Goal: Task Accomplishment & Management: Complete application form

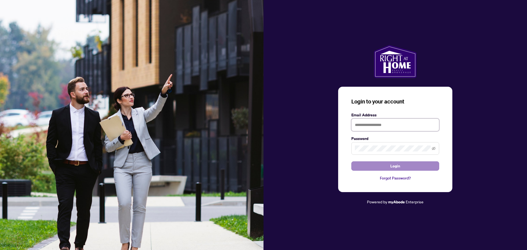
type input "**********"
click at [397, 167] on span "Login" at bounding box center [395, 166] width 10 height 9
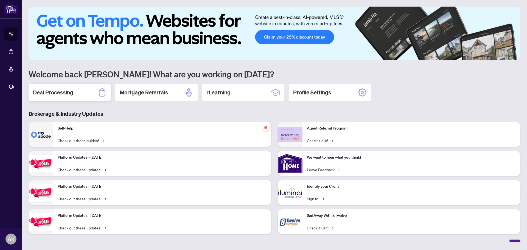
click at [79, 90] on div "Deal Processing" at bounding box center [70, 93] width 82 height 18
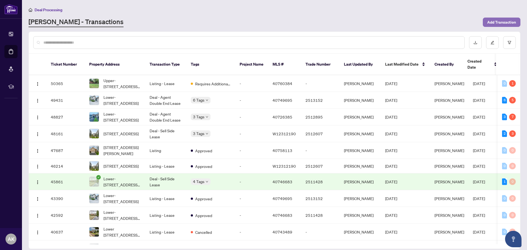
click at [490, 22] on span "Add Transaction" at bounding box center [501, 22] width 29 height 9
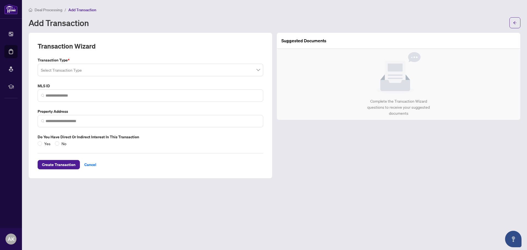
click at [119, 67] on input "search" at bounding box center [148, 71] width 214 height 12
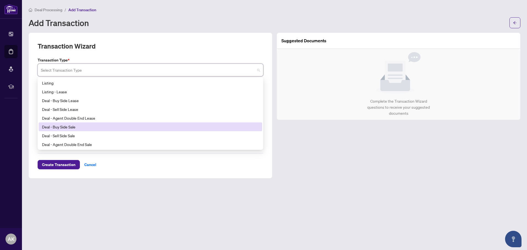
click at [69, 126] on div "Deal - Buy Side Sale" at bounding box center [150, 127] width 217 height 6
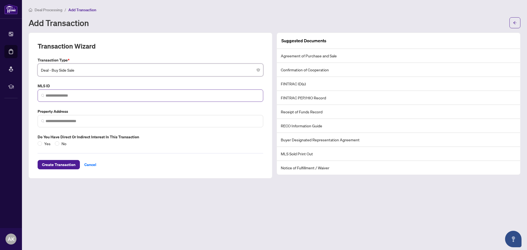
click at [88, 89] on span at bounding box center [151, 95] width 226 height 12
click at [86, 94] on input "search" at bounding box center [153, 96] width 214 height 6
paste input "********"
type input "********"
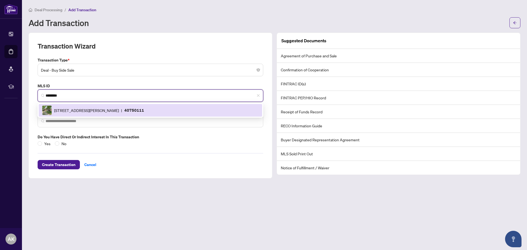
click at [85, 106] on div "[STREET_ADDRESS][PERSON_NAME] | 40750111" at bounding box center [150, 110] width 217 height 10
type input "**********"
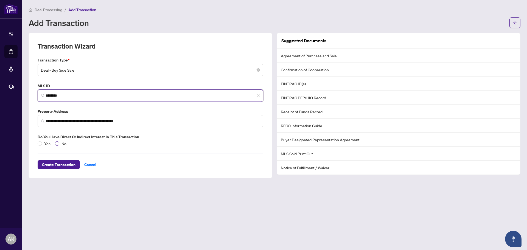
type input "********"
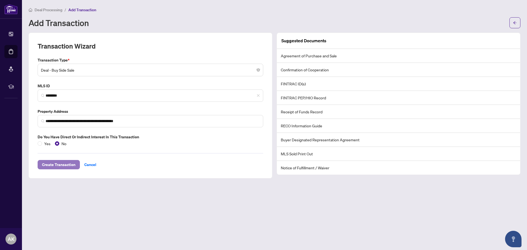
click at [61, 164] on span "Create Transaction" at bounding box center [58, 164] width 33 height 9
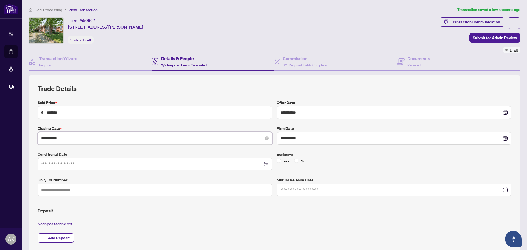
click at [249, 140] on input "**********" at bounding box center [151, 138] width 221 height 6
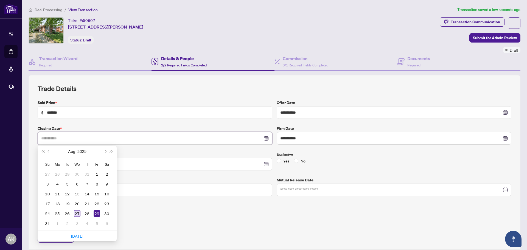
type input "**********"
click at [76, 213] on div "27" at bounding box center [77, 213] width 7 height 7
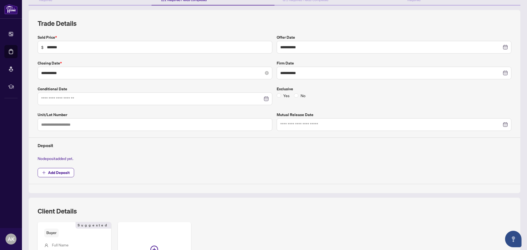
scroll to position [110, 0]
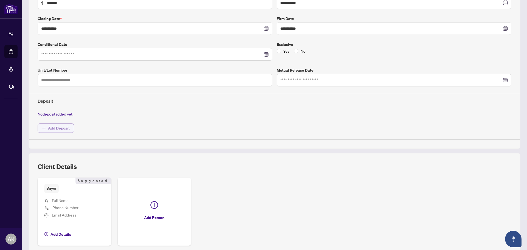
click at [59, 126] on span "Add Deposit" at bounding box center [59, 128] width 22 height 9
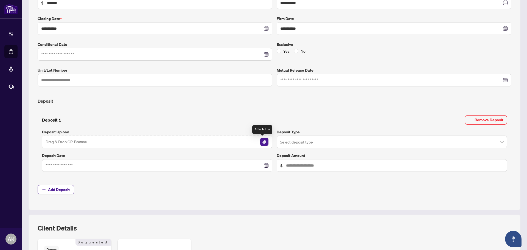
click at [262, 143] on img "button" at bounding box center [264, 142] width 8 height 8
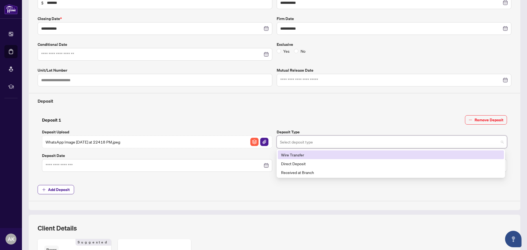
click at [327, 143] on input "search" at bounding box center [389, 143] width 219 height 12
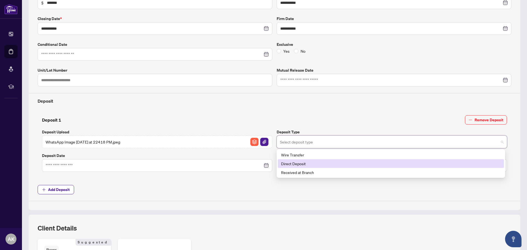
click at [289, 164] on div "Direct Deposit" at bounding box center [390, 163] width 219 height 6
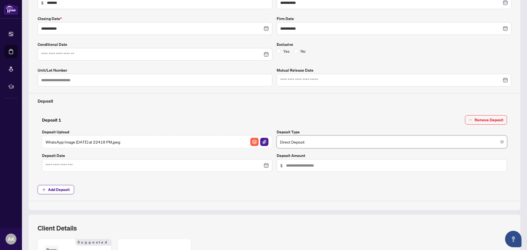
click at [263, 165] on div at bounding box center [157, 165] width 223 height 6
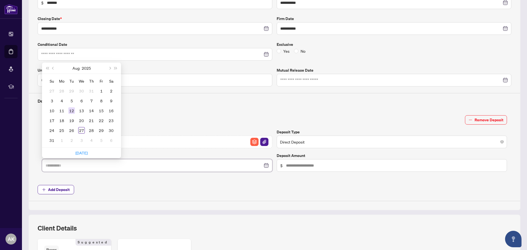
type input "**********"
click at [70, 112] on div "12" at bounding box center [71, 110] width 7 height 7
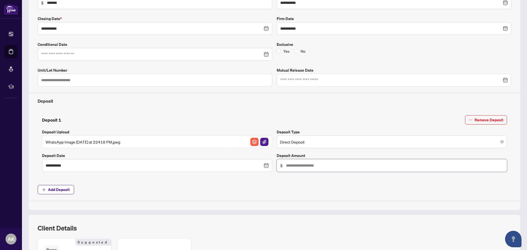
click at [293, 164] on input "text" at bounding box center [394, 165] width 217 height 6
click at [292, 166] on input "******" at bounding box center [394, 165] width 217 height 6
click at [293, 165] on input "******" at bounding box center [394, 165] width 217 height 6
click at [321, 142] on span "Direct Deposit" at bounding box center [392, 142] width 224 height 10
type input "******"
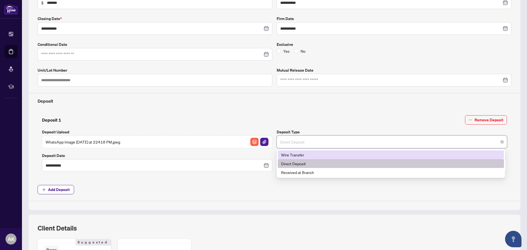
click at [314, 157] on div "Wire Transfer" at bounding box center [390, 155] width 219 height 6
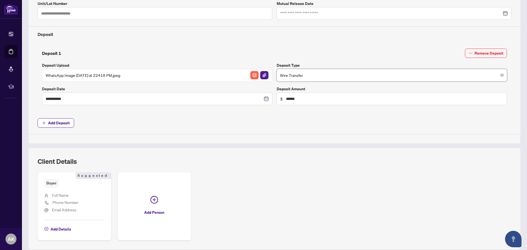
scroll to position [196, 0]
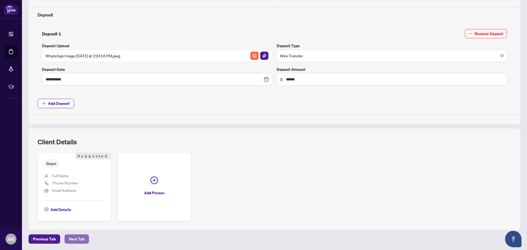
click at [80, 237] on span "Next Tab" at bounding box center [77, 239] width 16 height 9
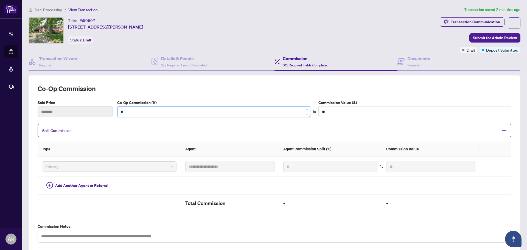
click at [134, 112] on input "*" at bounding box center [213, 111] width 192 height 10
type input "*"
type input "*******"
type input "*"
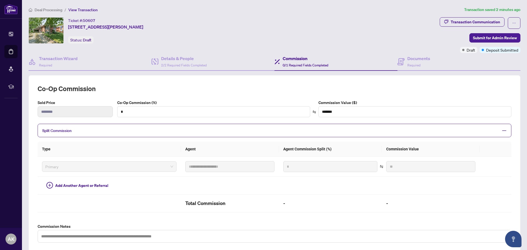
click at [256, 26] on div "Ticket #: 50607 [STREET_ADDRESS][PERSON_NAME] Status: Draft" at bounding box center [233, 30] width 409 height 26
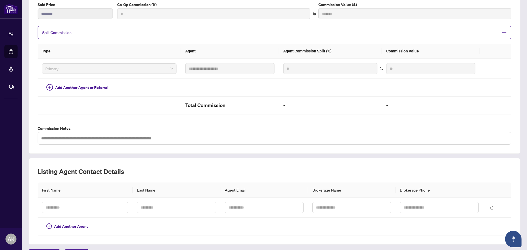
scroll to position [110, 0]
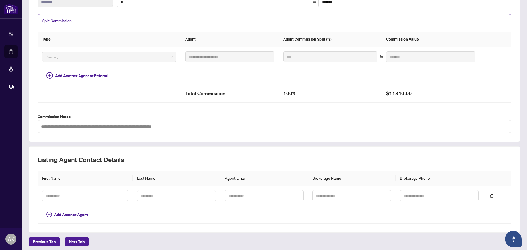
type input "***"
type input "*******"
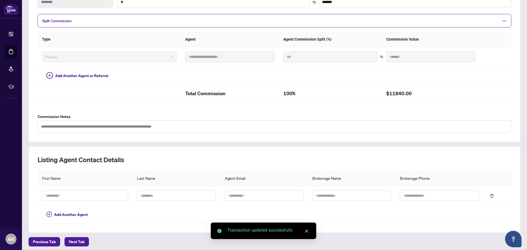
scroll to position [112, 0]
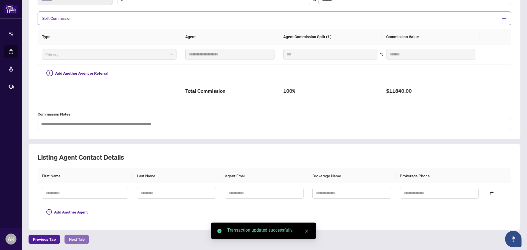
click at [80, 240] on span "Next Tab" at bounding box center [77, 239] width 16 height 9
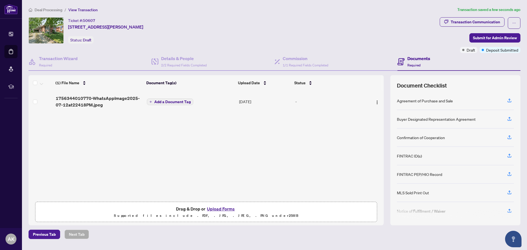
click at [214, 209] on button "Upload Forms" at bounding box center [220, 208] width 31 height 7
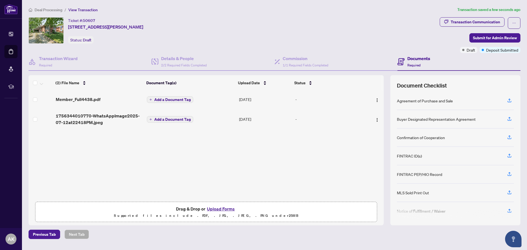
click at [168, 100] on span "Add a Document Tag" at bounding box center [172, 100] width 36 height 4
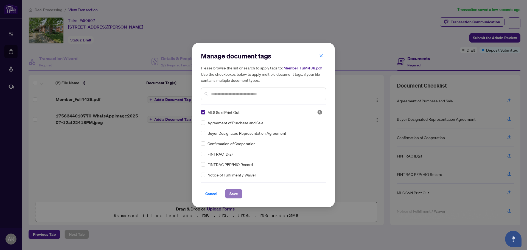
click at [240, 196] on button "Save" at bounding box center [233, 193] width 17 height 9
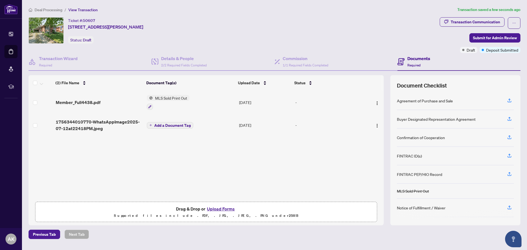
click at [224, 210] on button "Upload Forms" at bounding box center [220, 208] width 31 height 7
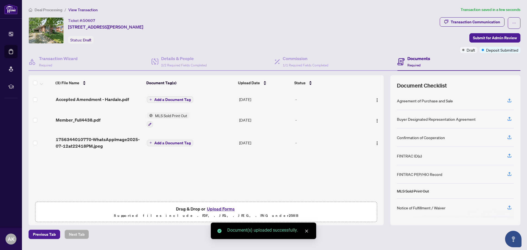
click at [171, 101] on span "Add a Document Tag" at bounding box center [172, 100] width 36 height 4
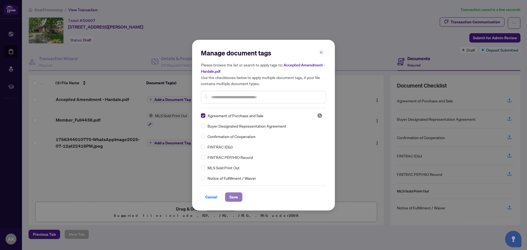
click at [231, 197] on span "Save" at bounding box center [233, 197] width 9 height 9
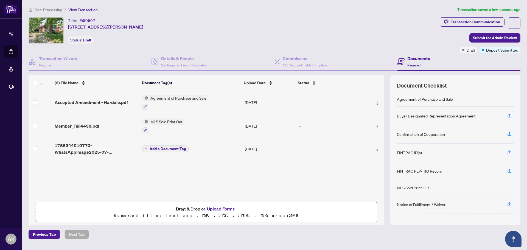
click at [224, 207] on button "Upload Forms" at bounding box center [220, 208] width 31 height 7
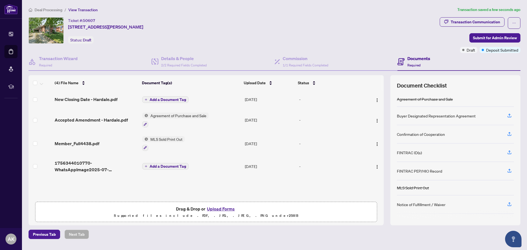
click at [222, 207] on button "Upload Forms" at bounding box center [220, 208] width 31 height 7
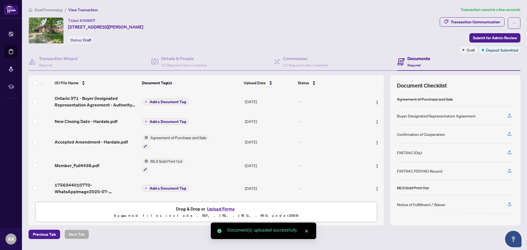
scroll to position [2, 0]
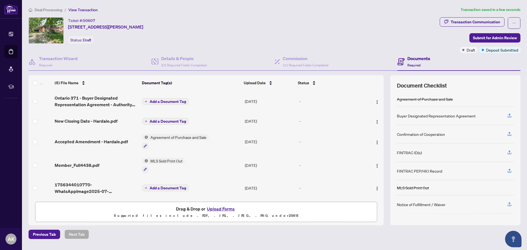
click at [165, 101] on span "Add a Document Tag" at bounding box center [168, 102] width 36 height 4
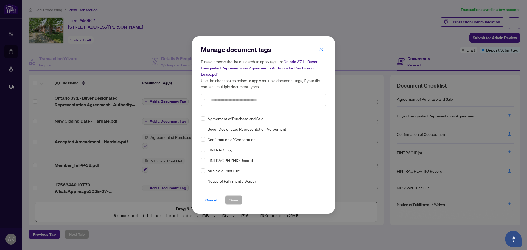
click at [205, 129] on div "Buyer Designated Representation Agreement" at bounding box center [262, 129] width 122 height 6
click at [236, 201] on span "Save" at bounding box center [233, 200] width 9 height 9
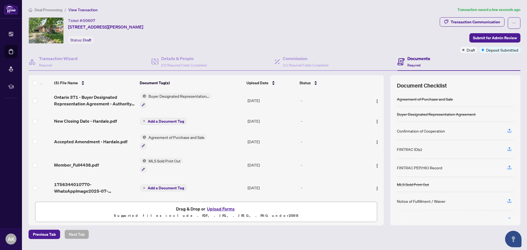
click at [226, 207] on button "Upload Forms" at bounding box center [220, 208] width 31 height 7
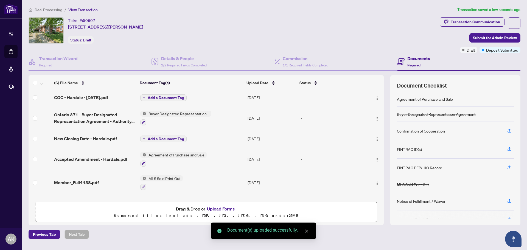
click at [160, 96] on span "Add a Document Tag" at bounding box center [166, 98] width 36 height 4
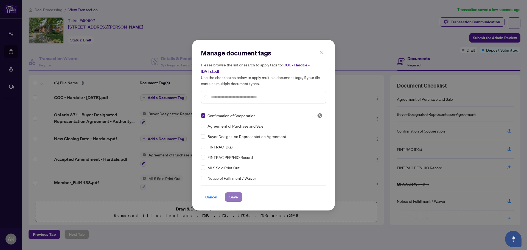
click at [236, 198] on span "Save" at bounding box center [233, 197] width 9 height 9
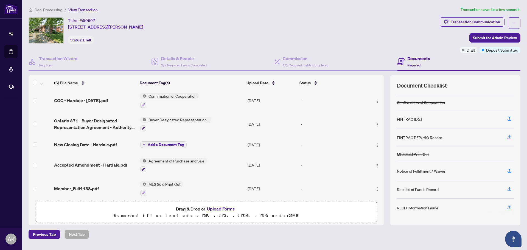
scroll to position [27, 0]
click at [227, 210] on button "Upload Forms" at bounding box center [220, 208] width 31 height 7
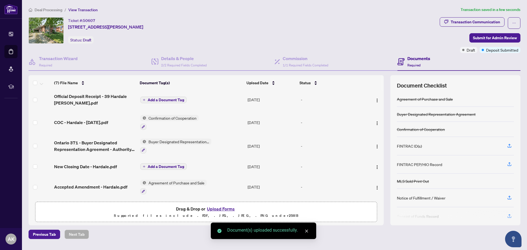
scroll to position [0, 0]
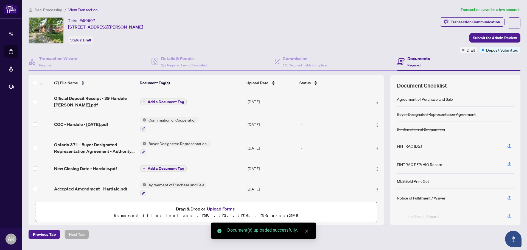
click at [161, 100] on span "Add a Document Tag" at bounding box center [166, 102] width 36 height 4
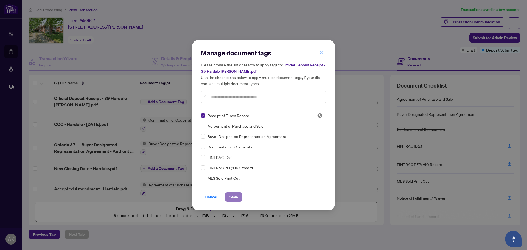
click at [235, 197] on span "Save" at bounding box center [233, 197] width 9 height 9
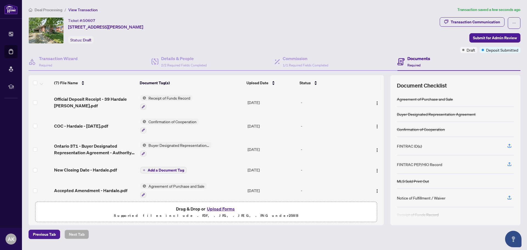
click at [222, 210] on button "Upload Forms" at bounding box center [220, 208] width 31 height 7
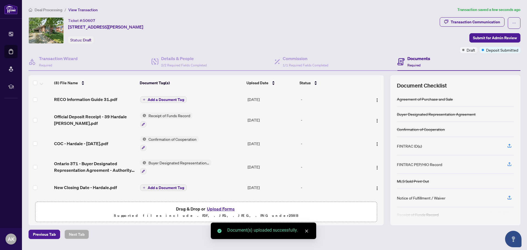
click at [154, 99] on span "Add a Document Tag" at bounding box center [166, 100] width 36 height 4
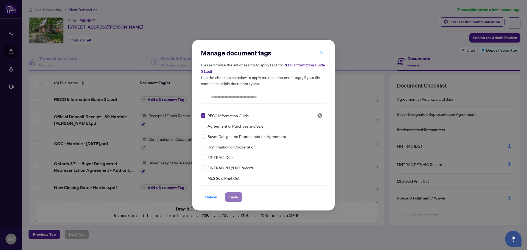
click at [231, 194] on span "Save" at bounding box center [233, 197] width 9 height 9
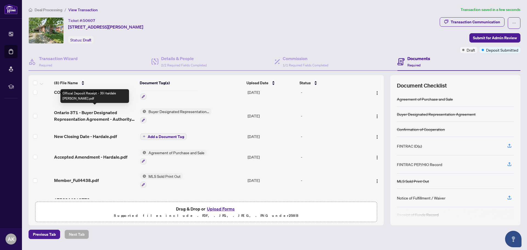
scroll to position [74, 0]
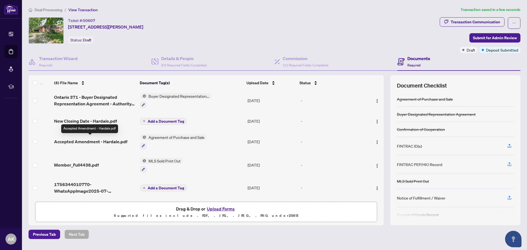
click at [108, 141] on span "Accepted Amendment - Hardale.pdf" at bounding box center [90, 141] width 73 height 7
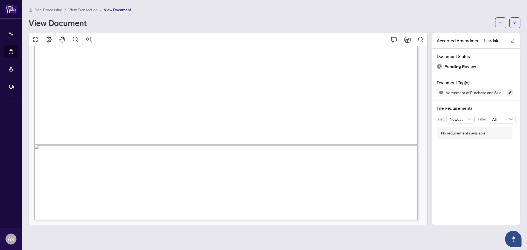
scroll to position [837, 0]
click at [512, 26] on button "button" at bounding box center [514, 22] width 11 height 11
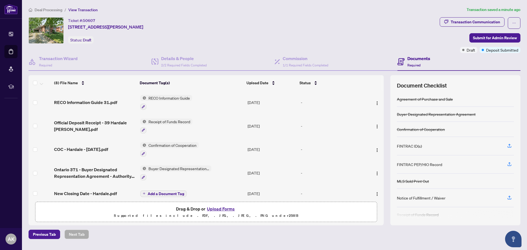
click at [220, 207] on button "Upload Forms" at bounding box center [220, 208] width 31 height 7
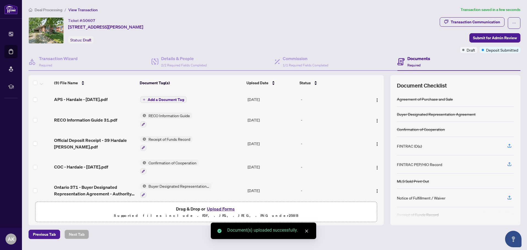
click at [171, 98] on span "Add a Document Tag" at bounding box center [166, 100] width 36 height 4
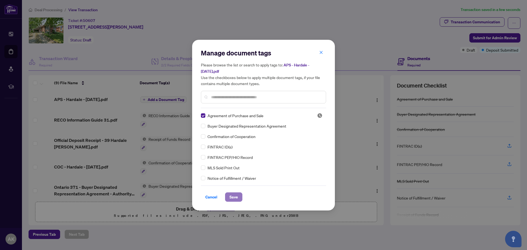
click at [232, 199] on span "Save" at bounding box center [233, 197] width 9 height 9
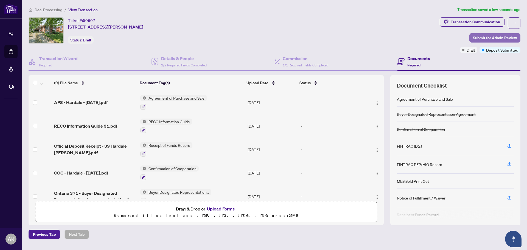
click at [488, 40] on span "Submit for Admin Review" at bounding box center [495, 37] width 44 height 9
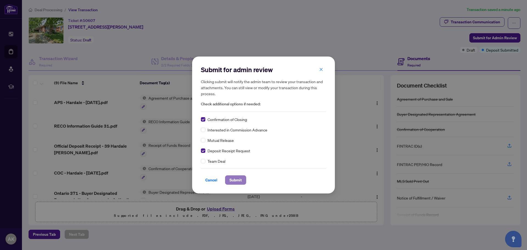
click at [240, 180] on span "Submit" at bounding box center [235, 180] width 12 height 9
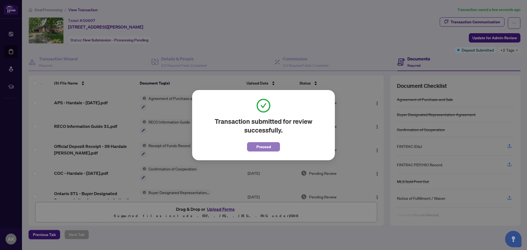
click at [268, 147] on span "Proceed" at bounding box center [263, 146] width 15 height 9
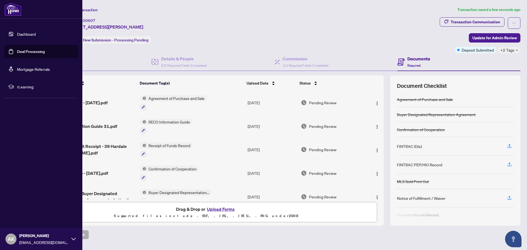
click at [17, 52] on link "Deal Processing" at bounding box center [31, 51] width 28 height 5
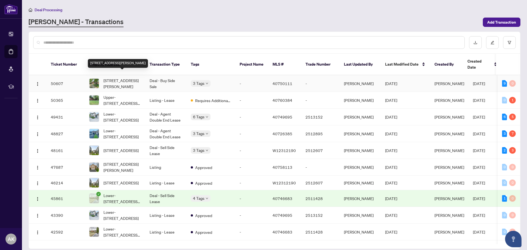
click at [115, 77] on span "[STREET_ADDRESS][PERSON_NAME]" at bounding box center [121, 83] width 37 height 12
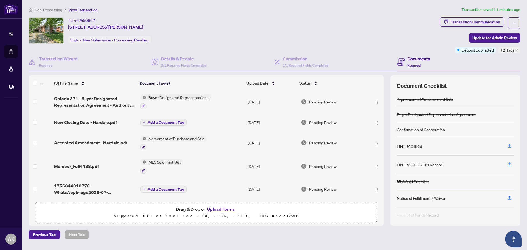
scroll to position [97, 0]
click at [156, 137] on span "Agreement of Purchase and Sale" at bounding box center [176, 138] width 60 height 6
click at [142, 145] on icon "button" at bounding box center [143, 146] width 3 height 3
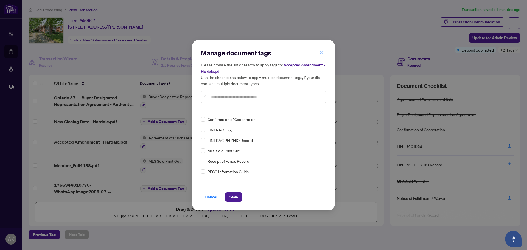
scroll to position [0, 0]
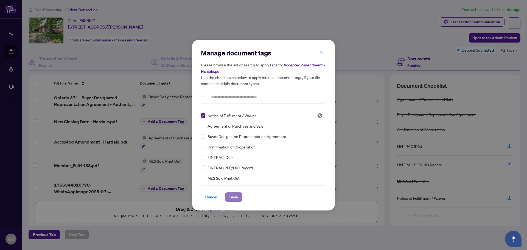
click at [230, 197] on span "Save" at bounding box center [233, 197] width 9 height 9
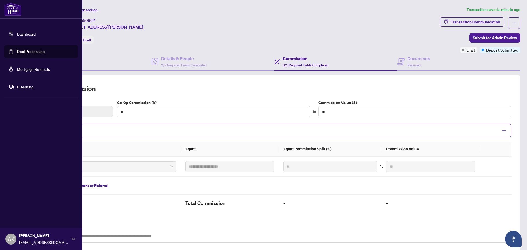
click at [19, 52] on link "Deal Processing" at bounding box center [31, 51] width 28 height 5
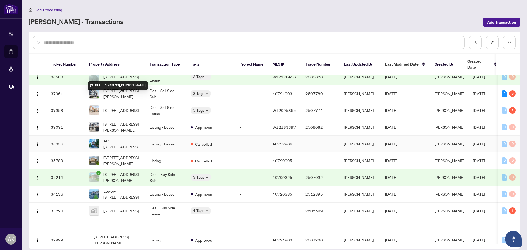
scroll to position [222, 0]
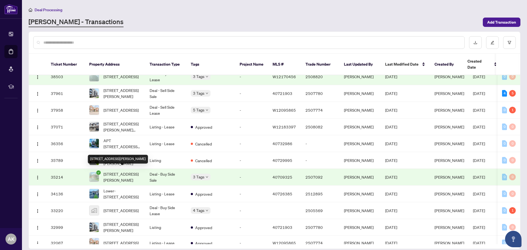
click at [121, 171] on span "[STREET_ADDRESS][PERSON_NAME]" at bounding box center [121, 177] width 37 height 12
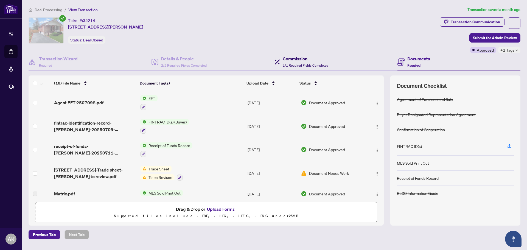
click at [292, 60] on h4 "Commission" at bounding box center [306, 58] width 46 height 7
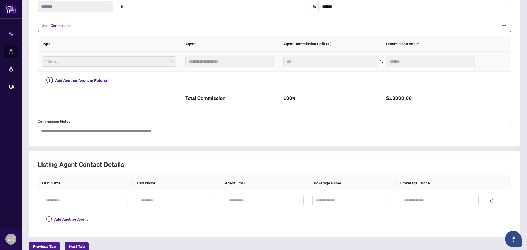
scroll to position [112, 0]
